Goal: Task Accomplishment & Management: Manage account settings

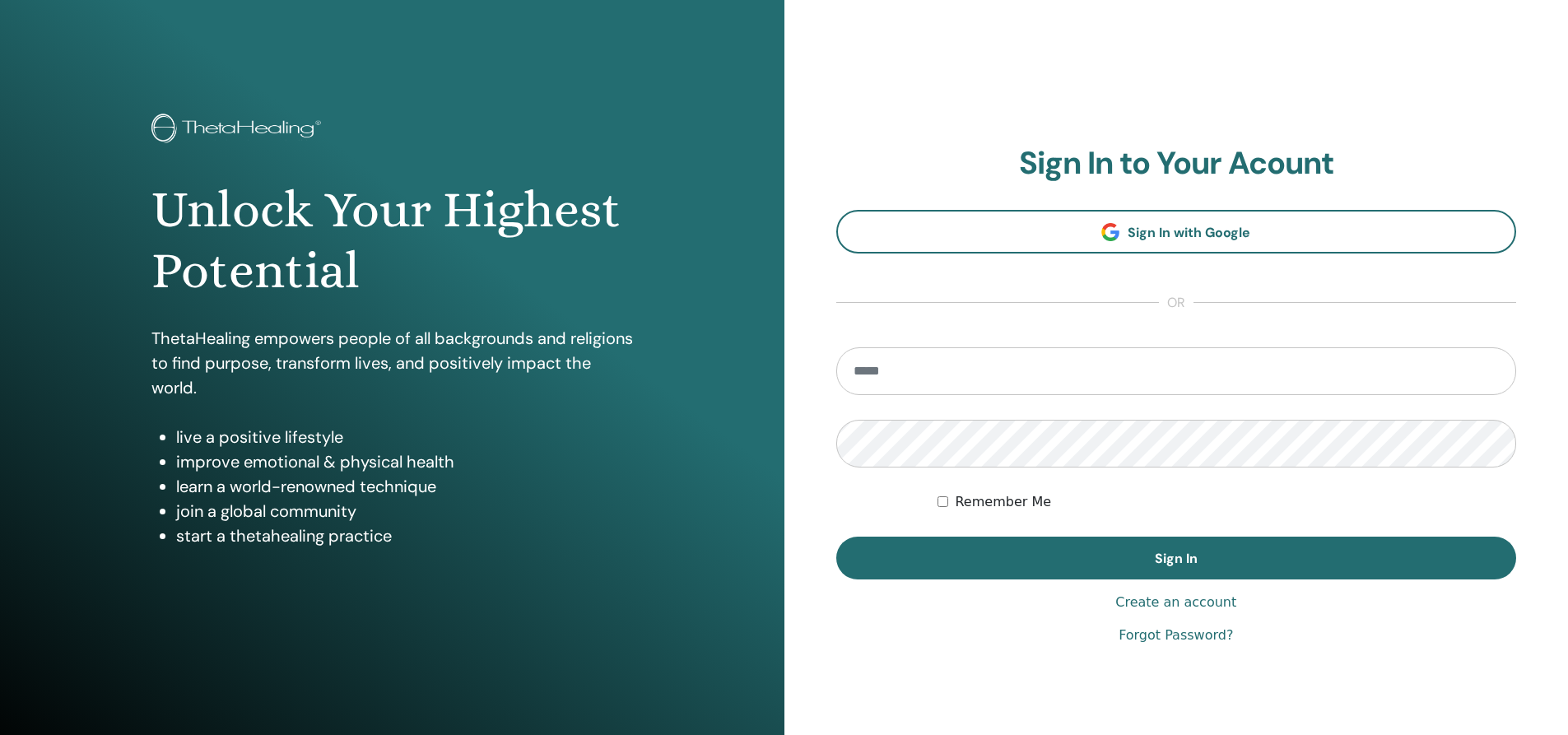
click at [940, 382] on input "email" at bounding box center [1177, 371] width 681 height 48
type input "*"
click at [1034, 393] on input "email" at bounding box center [1177, 371] width 681 height 48
type input "**********"
drag, startPoint x: 1033, startPoint y: 381, endPoint x: 337, endPoint y: 321, distance: 698.6
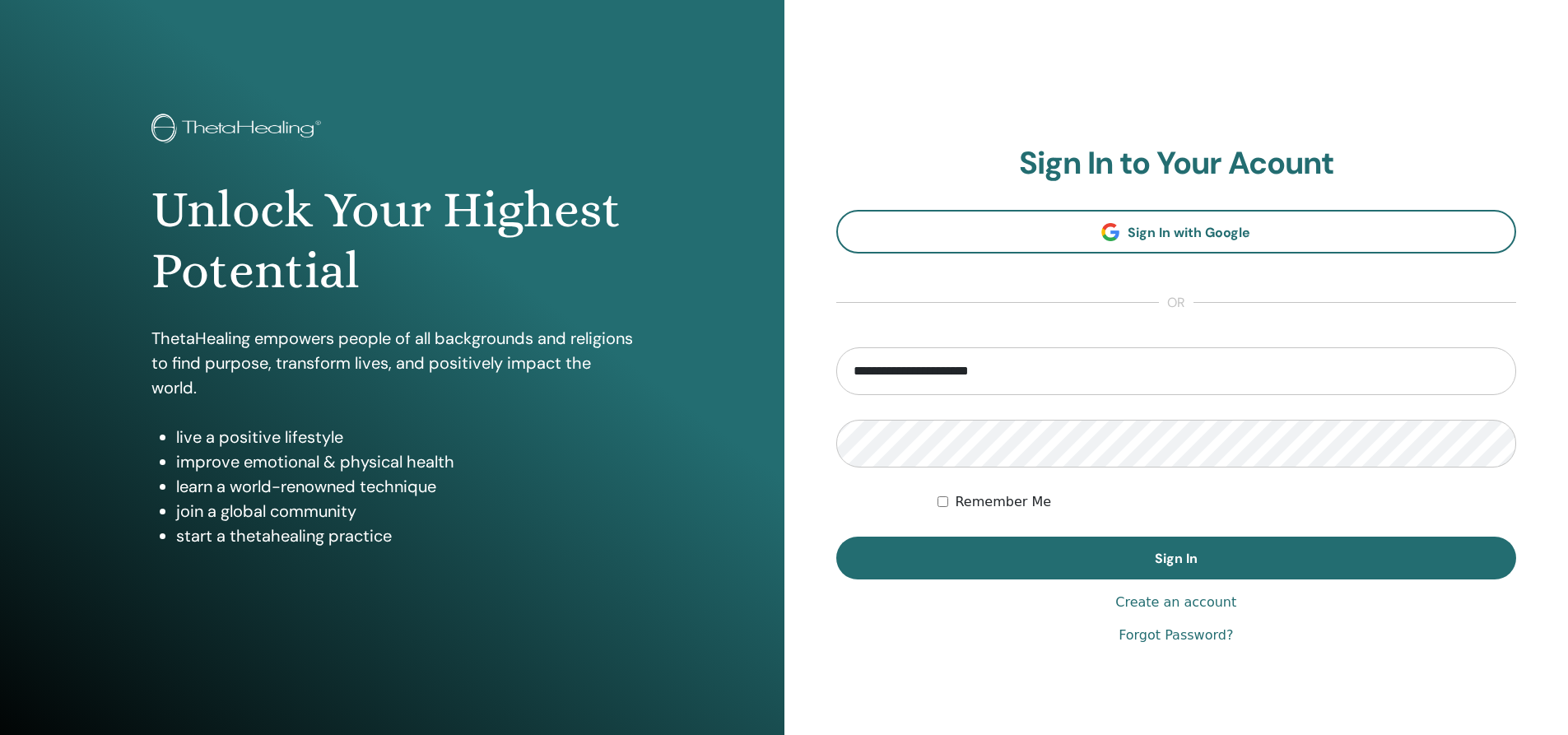
click at [337, 321] on div "**********" at bounding box center [784, 394] width 1568 height 790
type input "*"
type input "**********"
click at [836, 537] on button "Sign In" at bounding box center [1177, 558] width 681 height 43
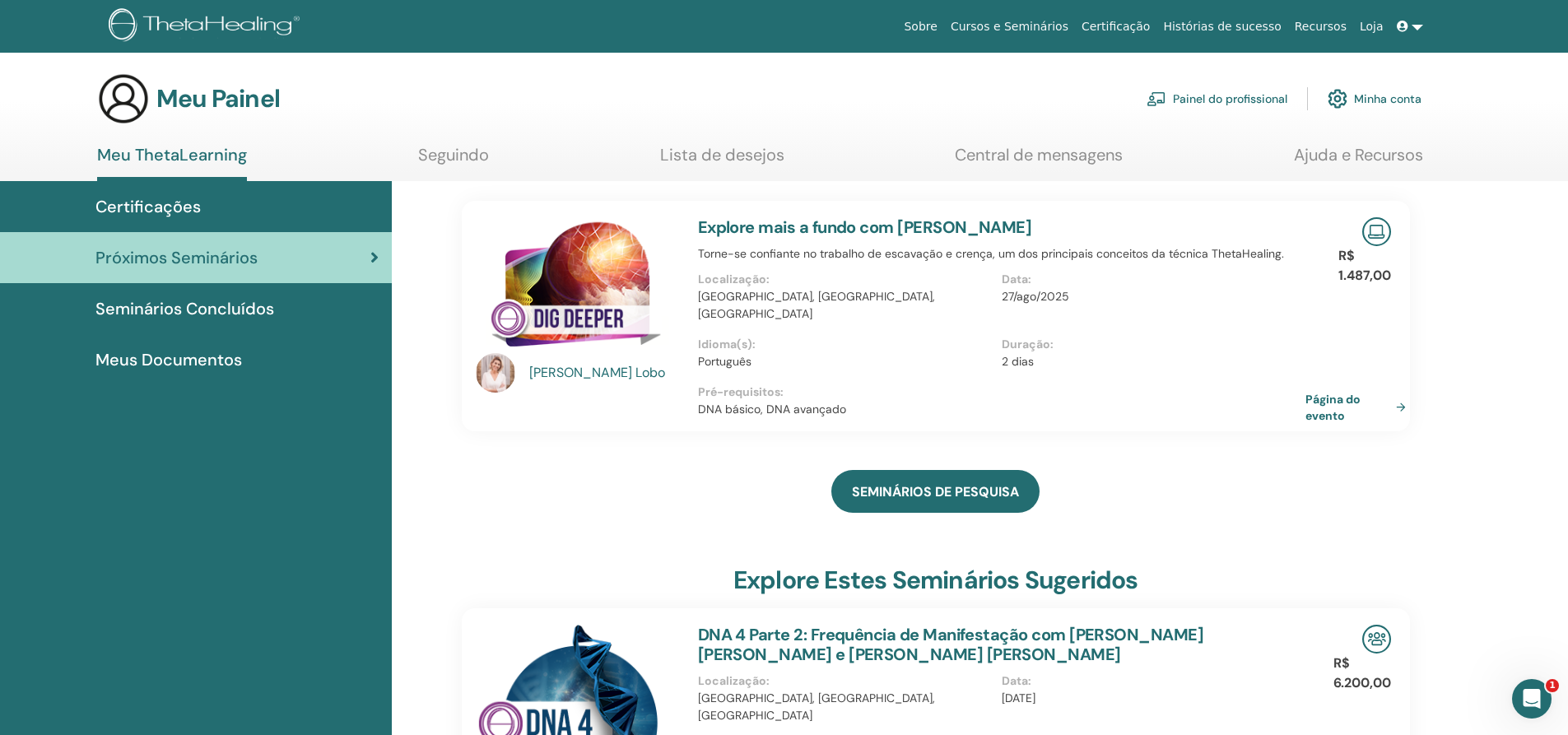
click at [1400, 29] on icon at bounding box center [1403, 27] width 12 height 12
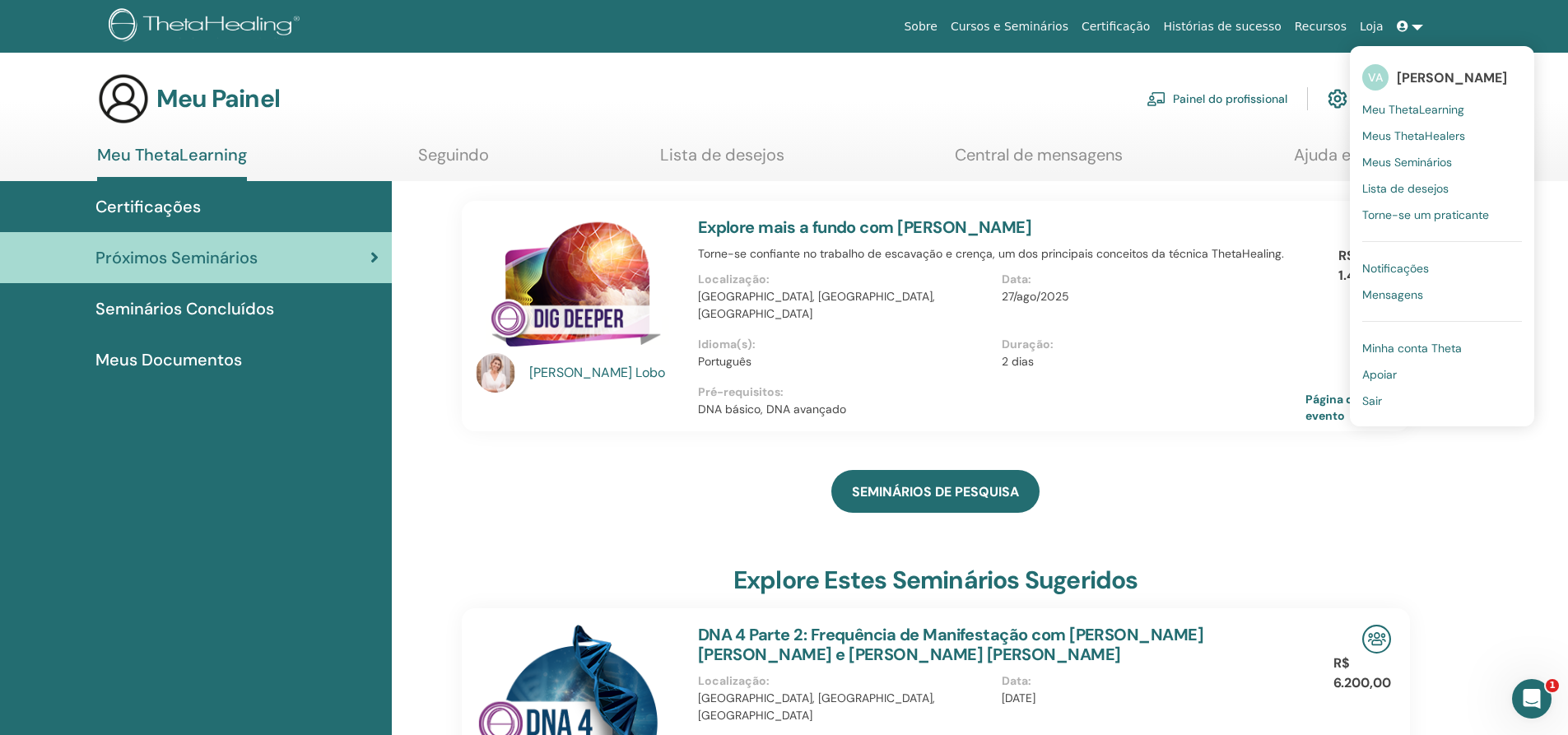
click at [1436, 273] on link "Notificações" at bounding box center [1442, 268] width 159 height 26
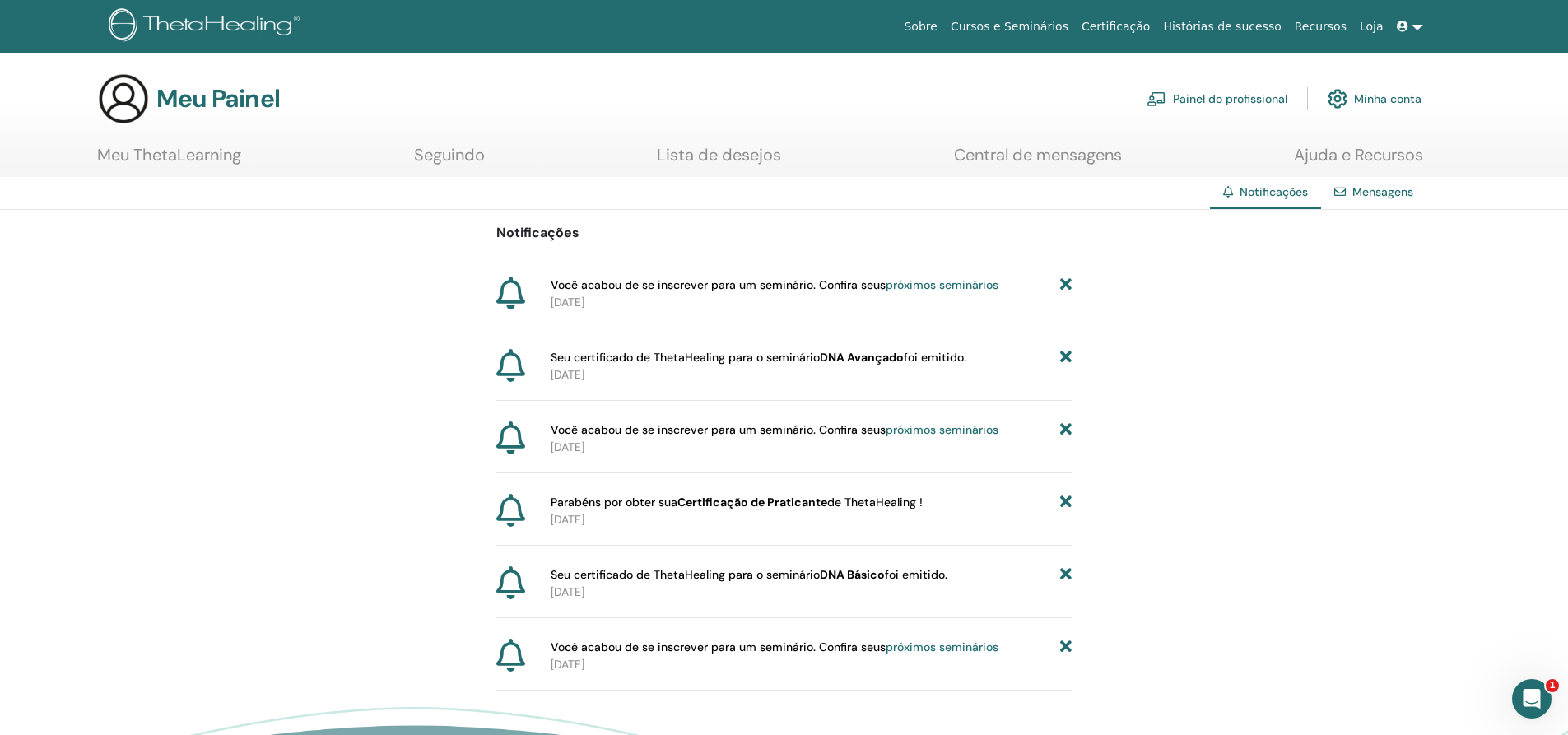
click at [505, 299] on icon at bounding box center [510, 293] width 29 height 33
click at [1400, 17] on link at bounding box center [1410, 27] width 40 height 31
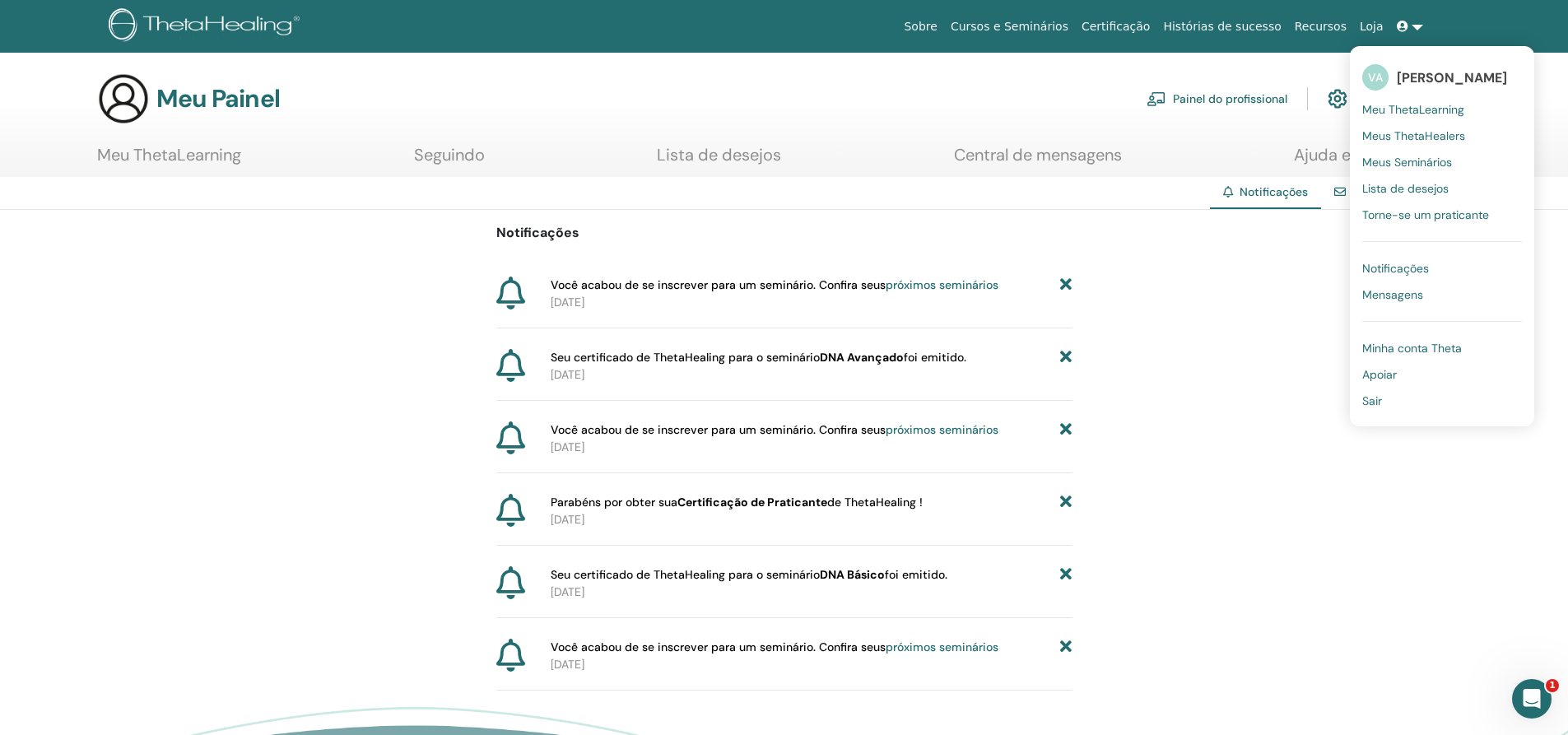
click at [1480, 160] on link "Meus Seminários" at bounding box center [1442, 162] width 159 height 26
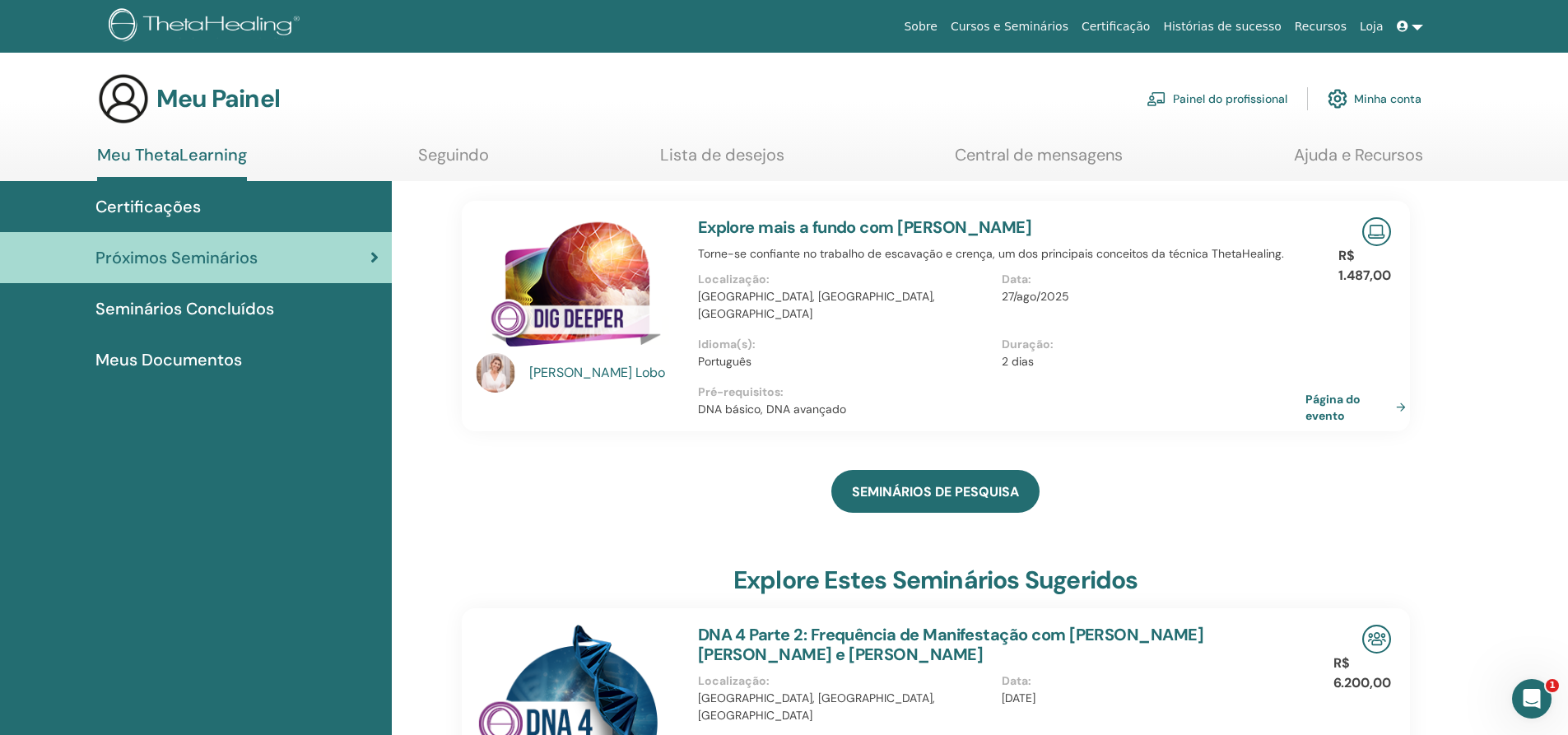
click at [1154, 354] on p "2 dias" at bounding box center [1148, 362] width 294 height 17
click at [1326, 392] on font "Página do evento" at bounding box center [1334, 407] width 55 height 31
